Goal: Find specific page/section: Find specific page/section

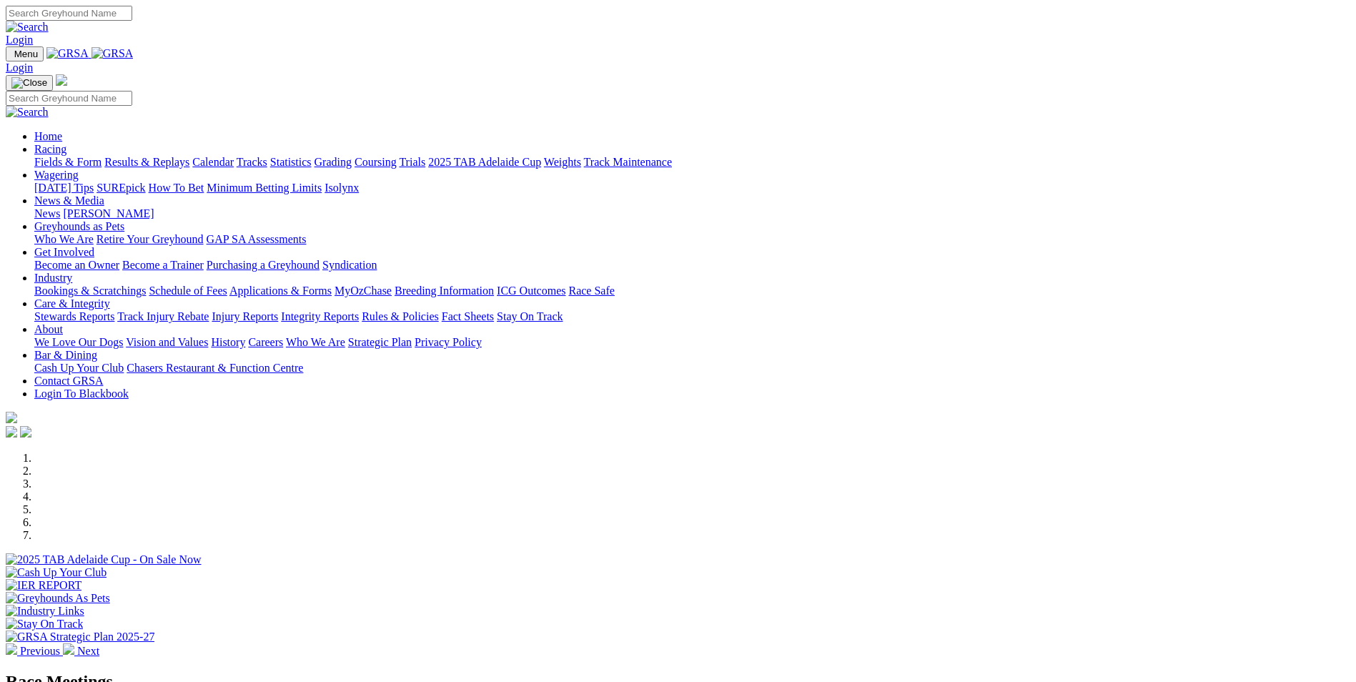
scroll to position [286, 0]
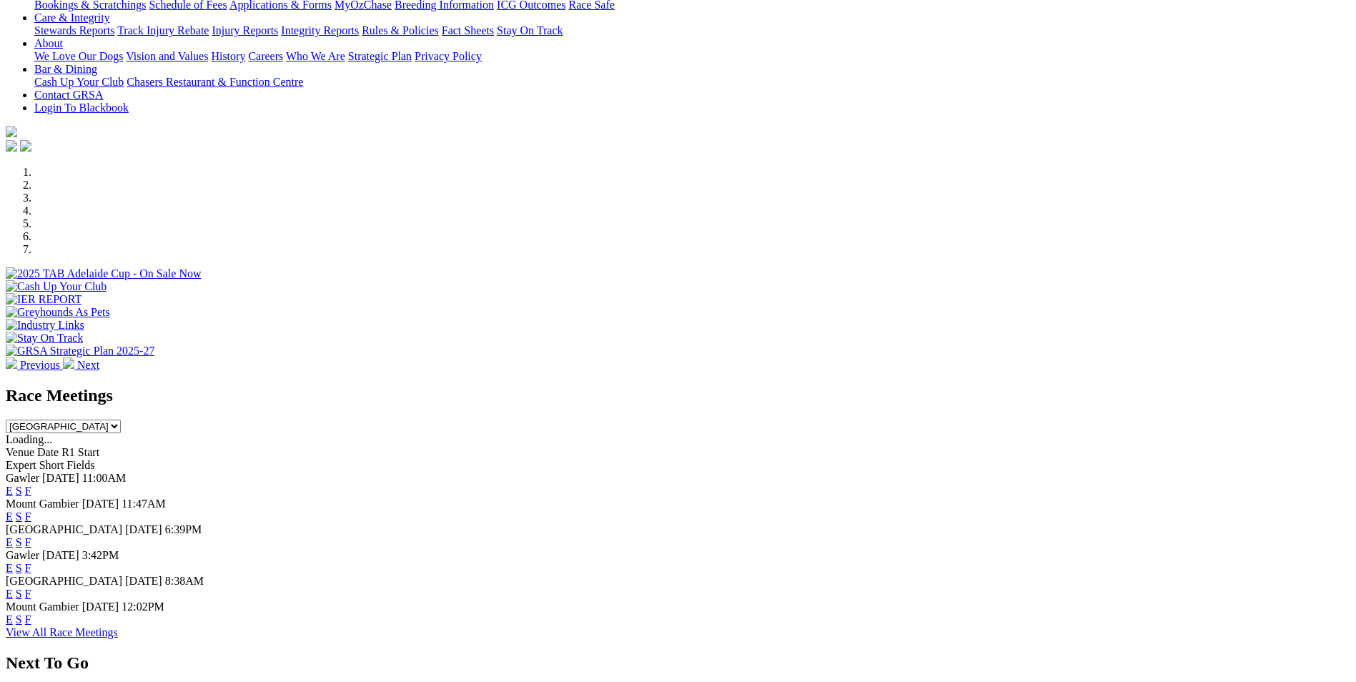
click at [31, 619] on link "F" at bounding box center [28, 619] width 6 height 12
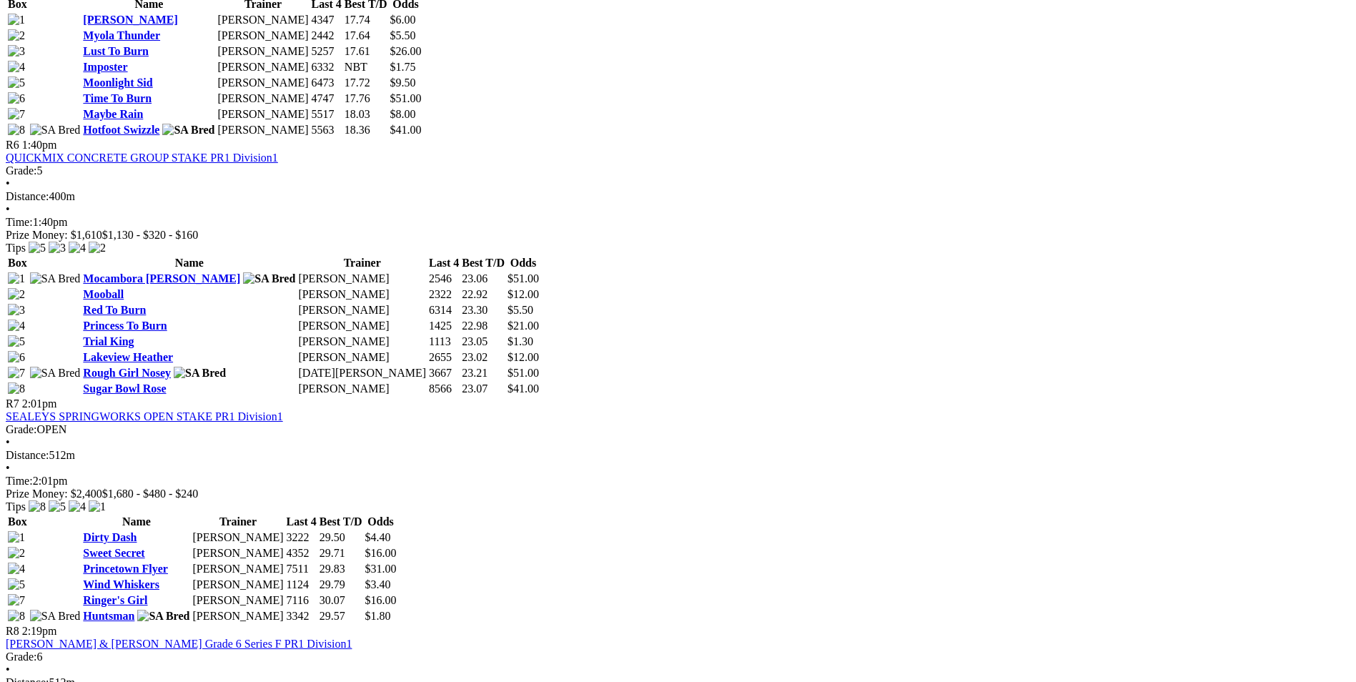
scroll to position [1859, 0]
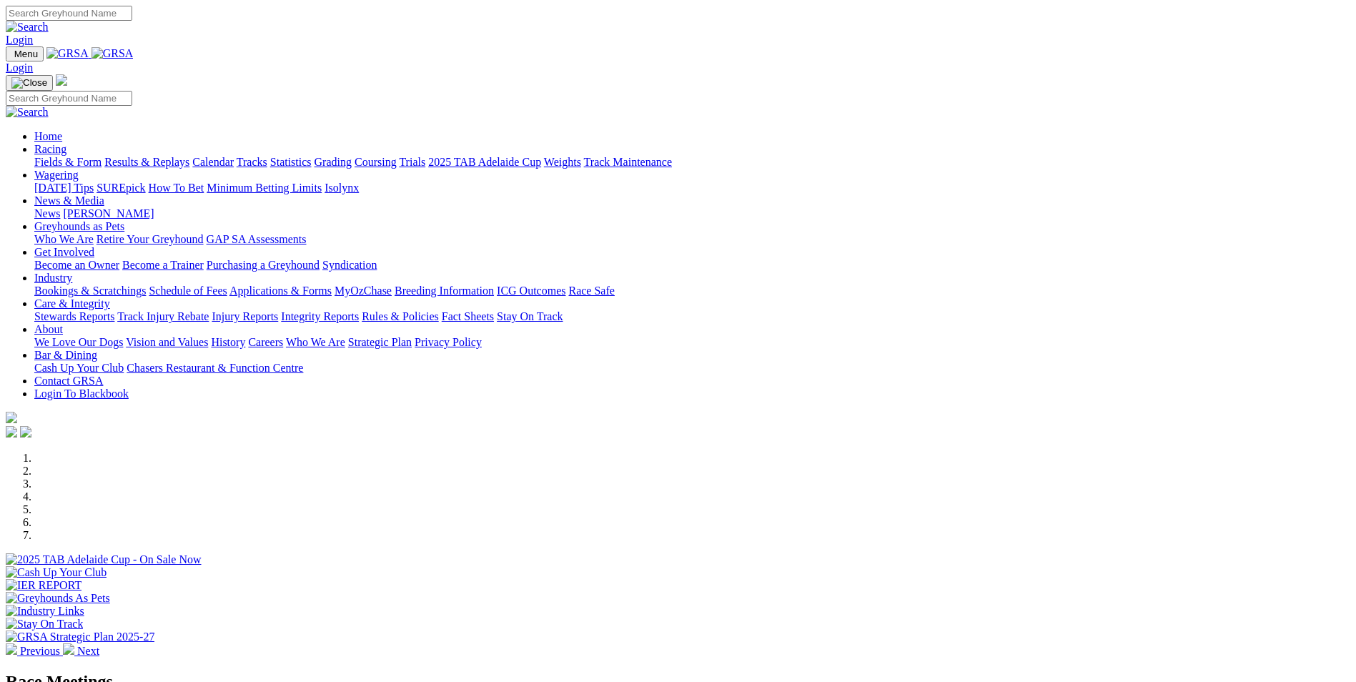
scroll to position [286, 0]
